Goal: Transaction & Acquisition: Purchase product/service

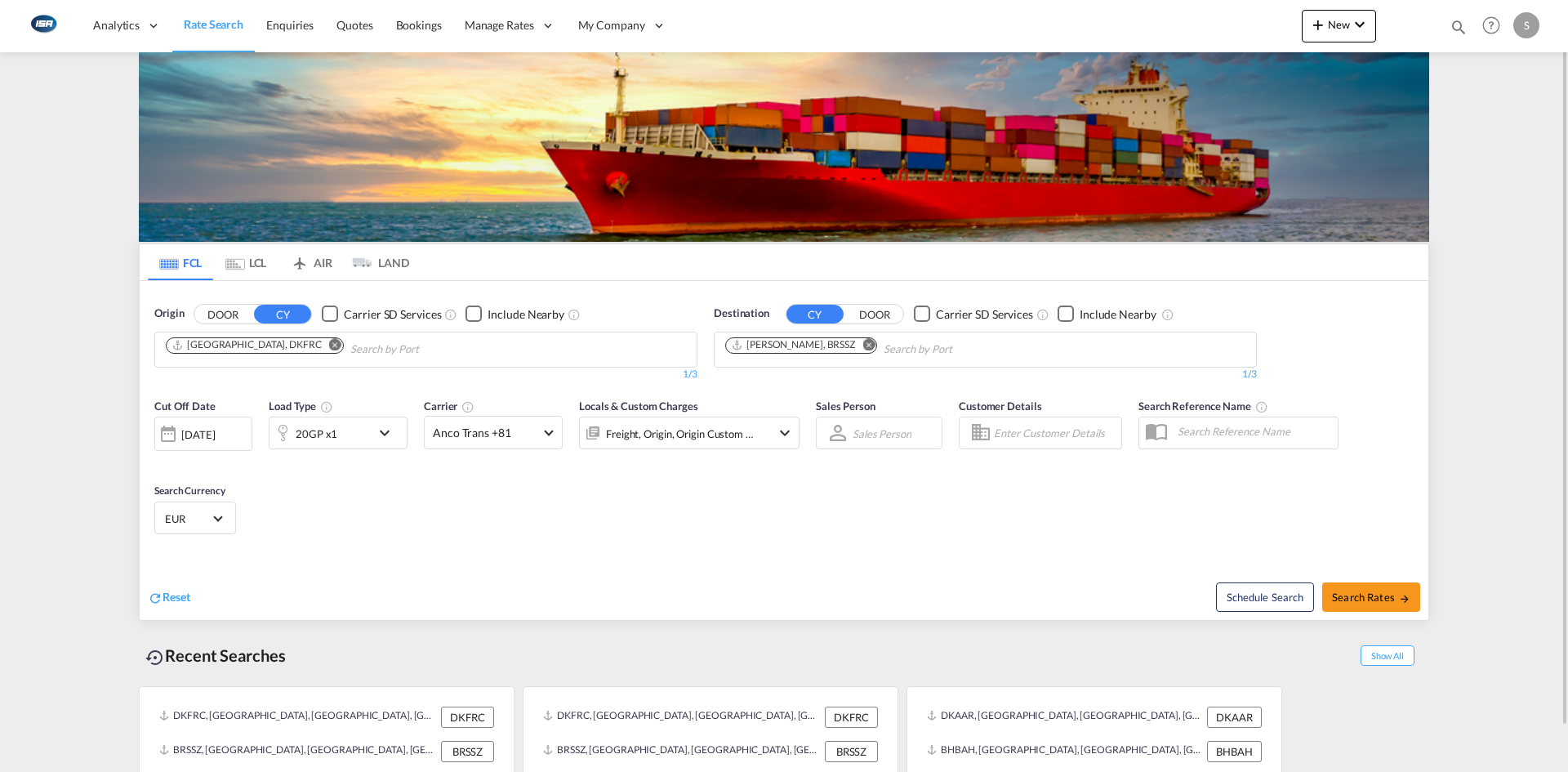
click at [329, 340] on md-icon "Remove" at bounding box center [335, 345] width 12 height 12
click at [289, 340] on input "Chips input." at bounding box center [243, 350] width 155 height 26
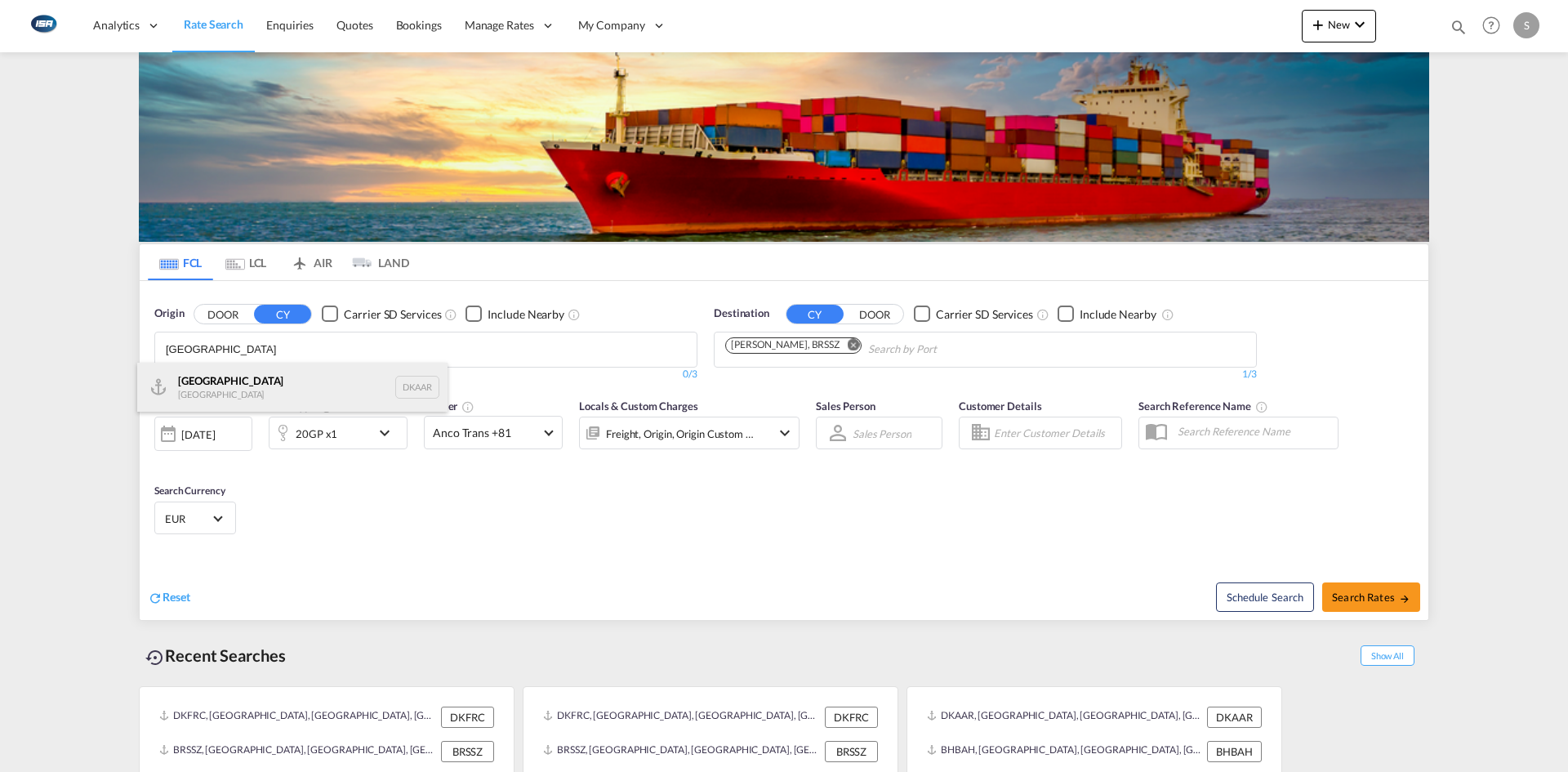
type input "[GEOGRAPHIC_DATA]"
click at [247, 374] on div "Aarhus Denmark DKAAR" at bounding box center [292, 387] width 310 height 49
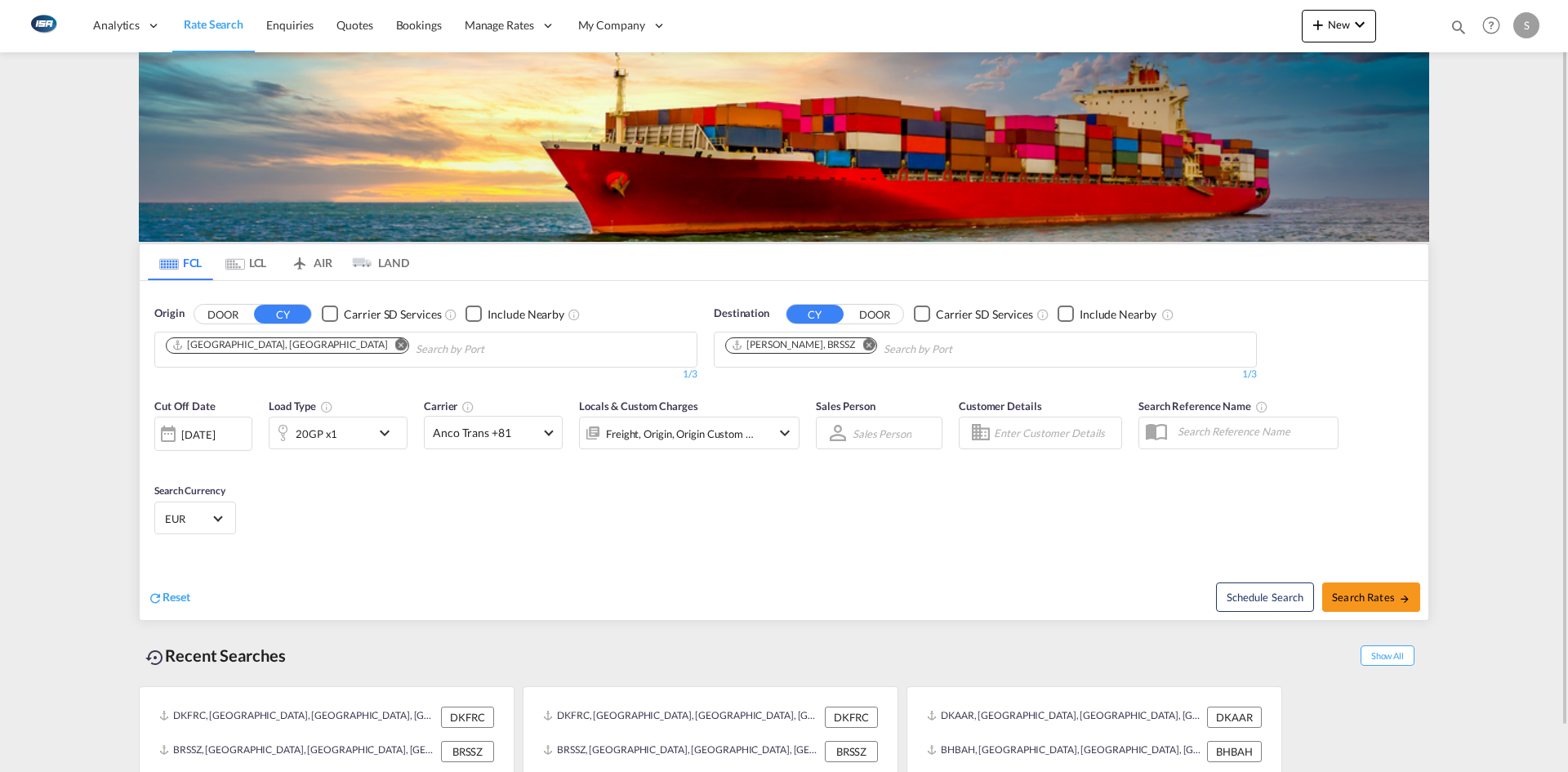
click at [862, 346] on md-icon "Remove" at bounding box center [868, 345] width 12 height 12
click at [810, 346] on input "Chips input." at bounding box center [803, 350] width 155 height 26
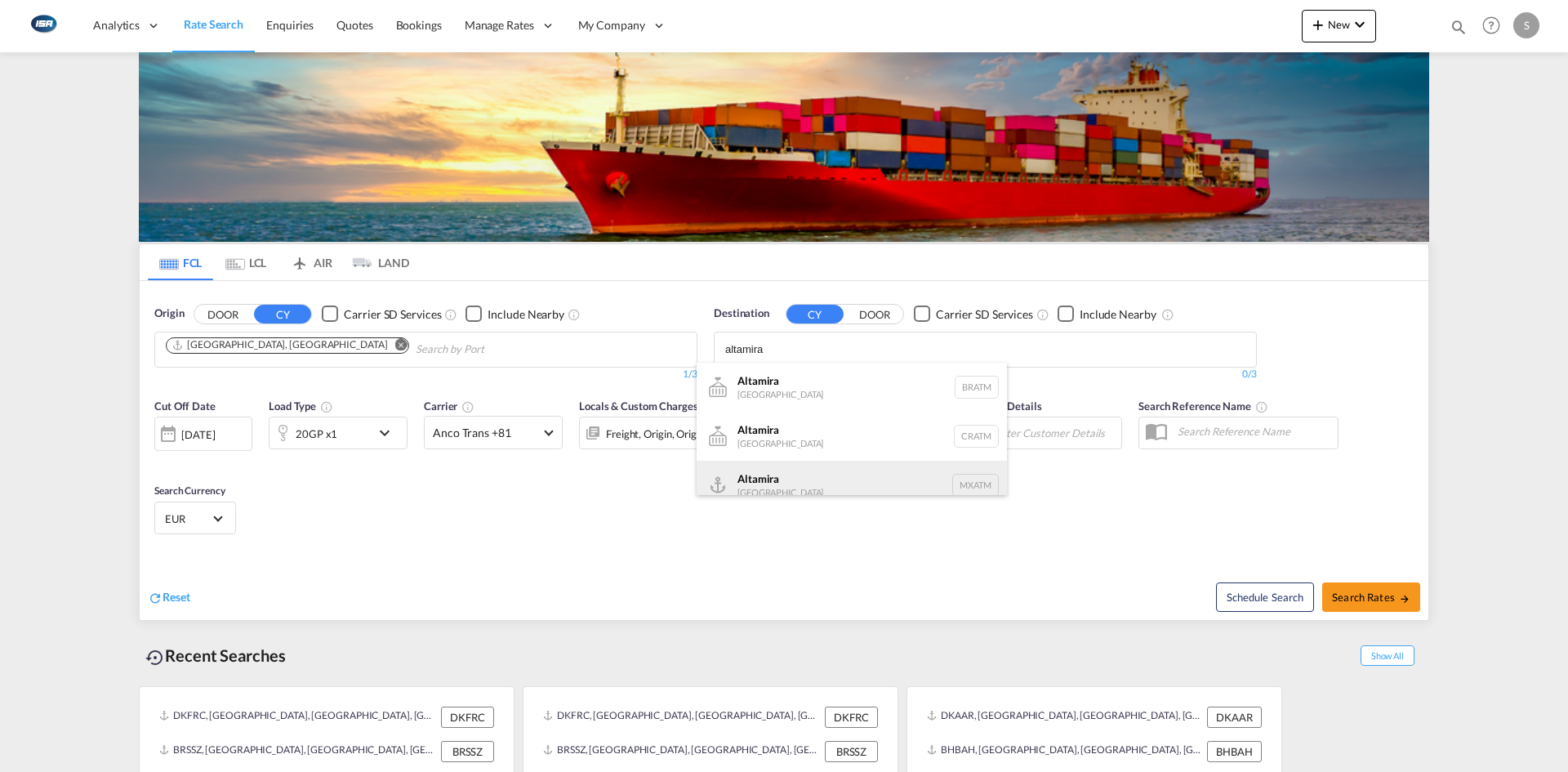
type input "altamira"
click at [793, 482] on div "Altamira Mexico MXATM" at bounding box center [852, 485] width 310 height 49
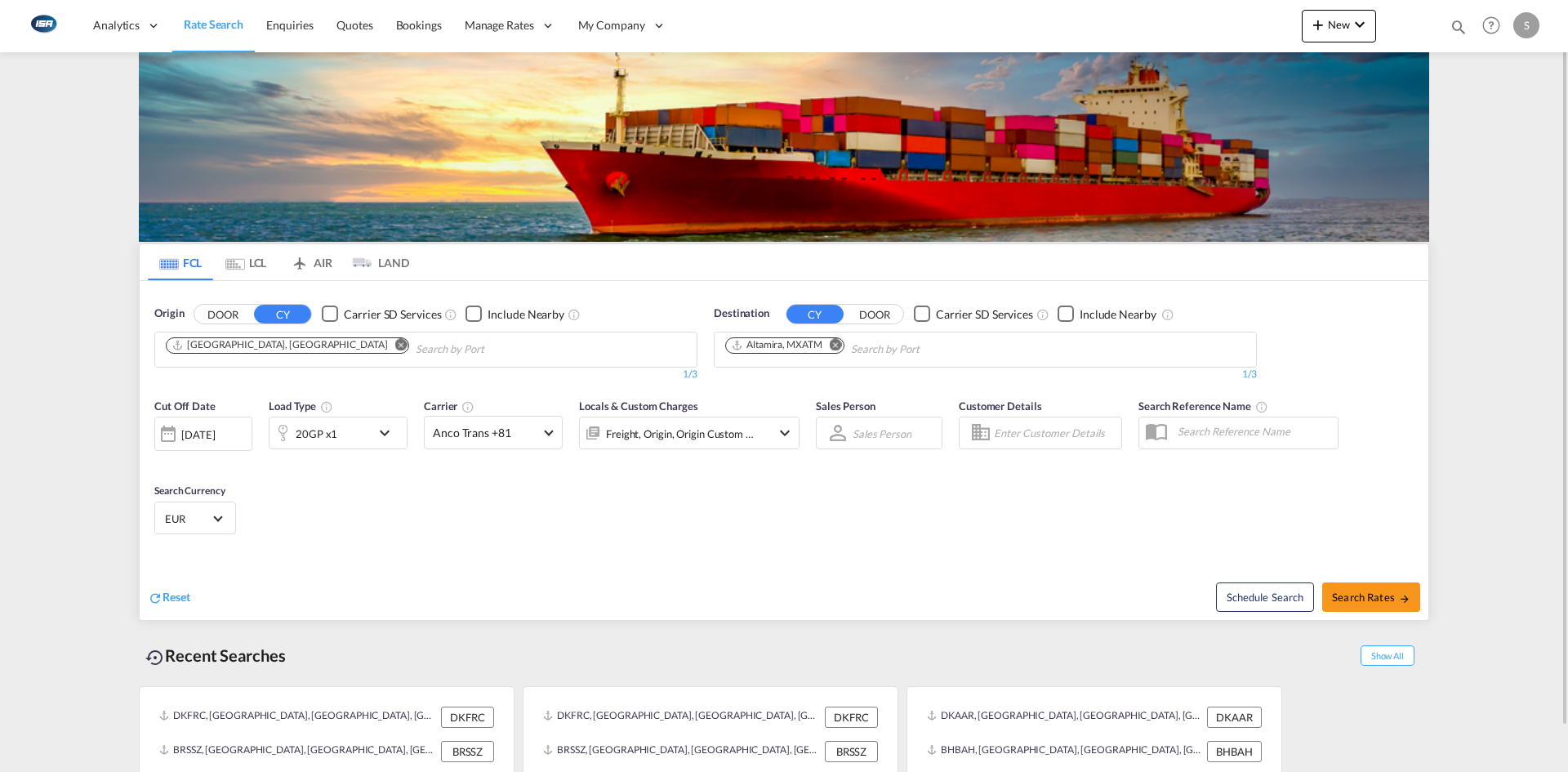
click at [208, 514] on span "EUR" at bounding box center [188, 519] width 46 height 15
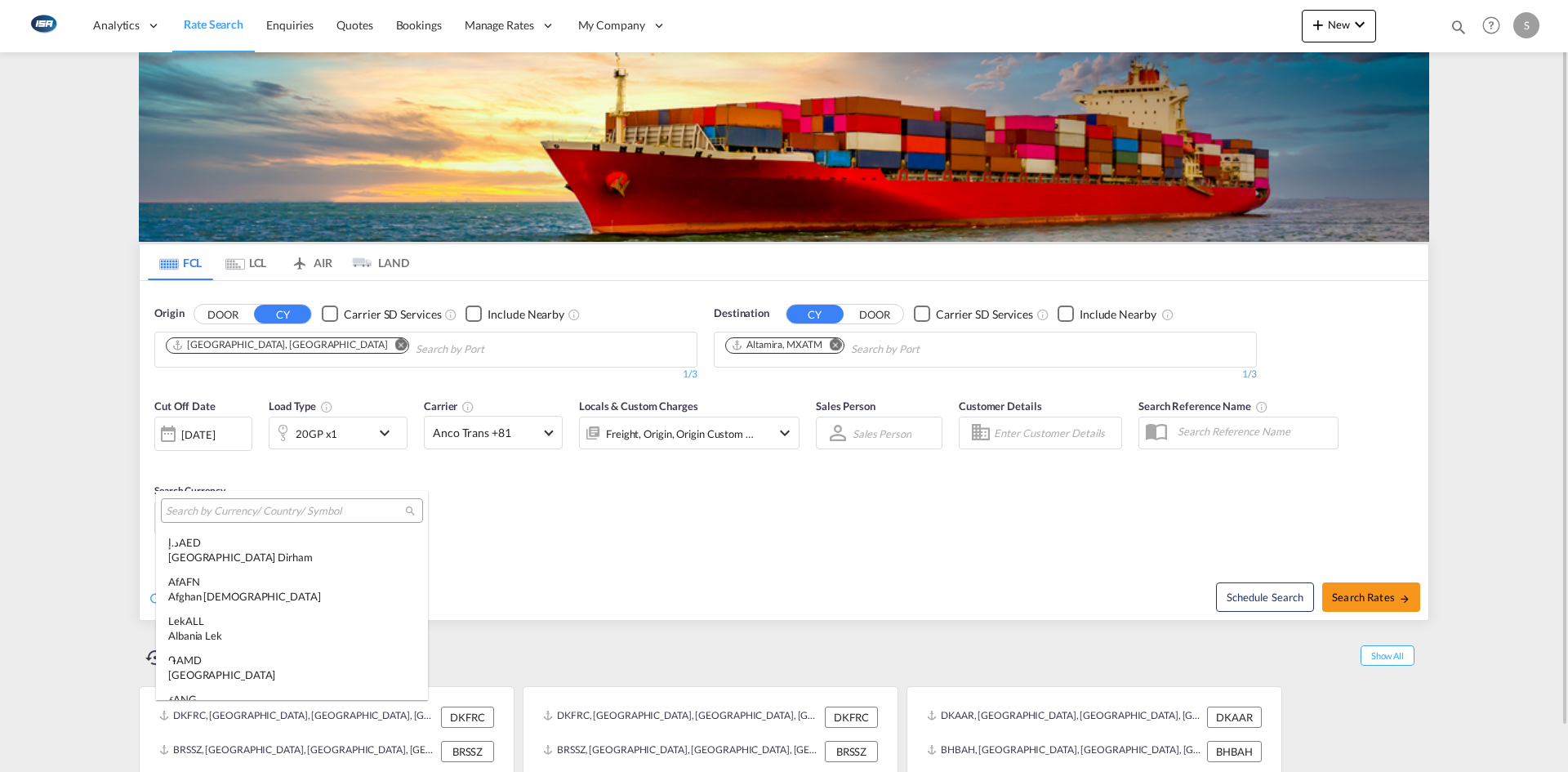
scroll to position [1640, 0]
click at [208, 513] on input "search" at bounding box center [285, 511] width 239 height 15
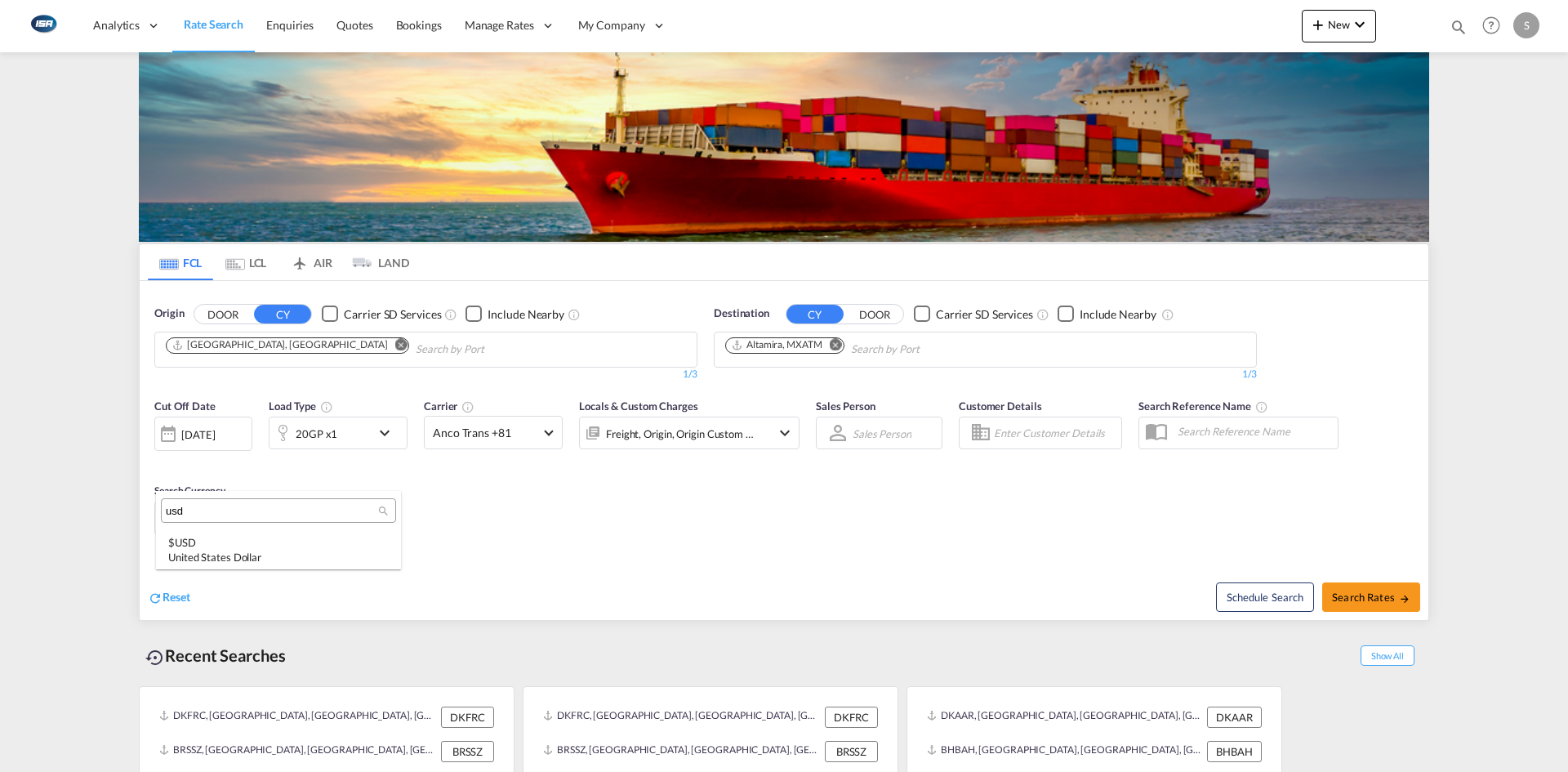
type input "usd"
click at [211, 539] on div "$ USD United States Dollar" at bounding box center [278, 550] width 220 height 29
click at [1378, 592] on span "Search Rates" at bounding box center [1370, 597] width 78 height 13
type input "DKAAR to MXATM / 14 Aug 2025"
